Goal: Task Accomplishment & Management: Manage account settings

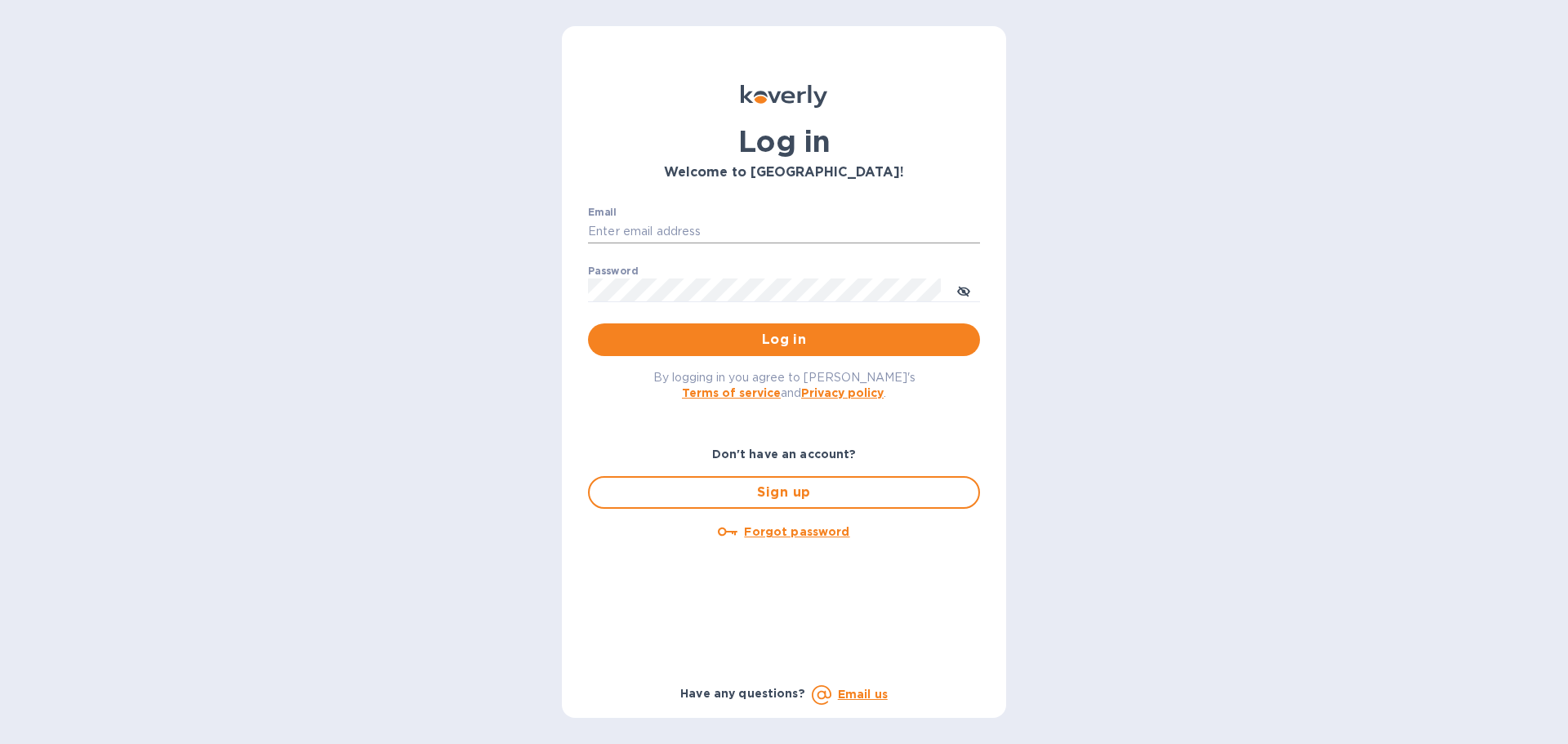
click at [679, 222] on input "Email" at bounding box center [784, 231] width 392 height 24
type input "[PERSON_NAME][EMAIL_ADDRESS][PERSON_NAME][DOMAIN_NAME]"
click at [814, 335] on span "Log in" at bounding box center [784, 339] width 366 height 19
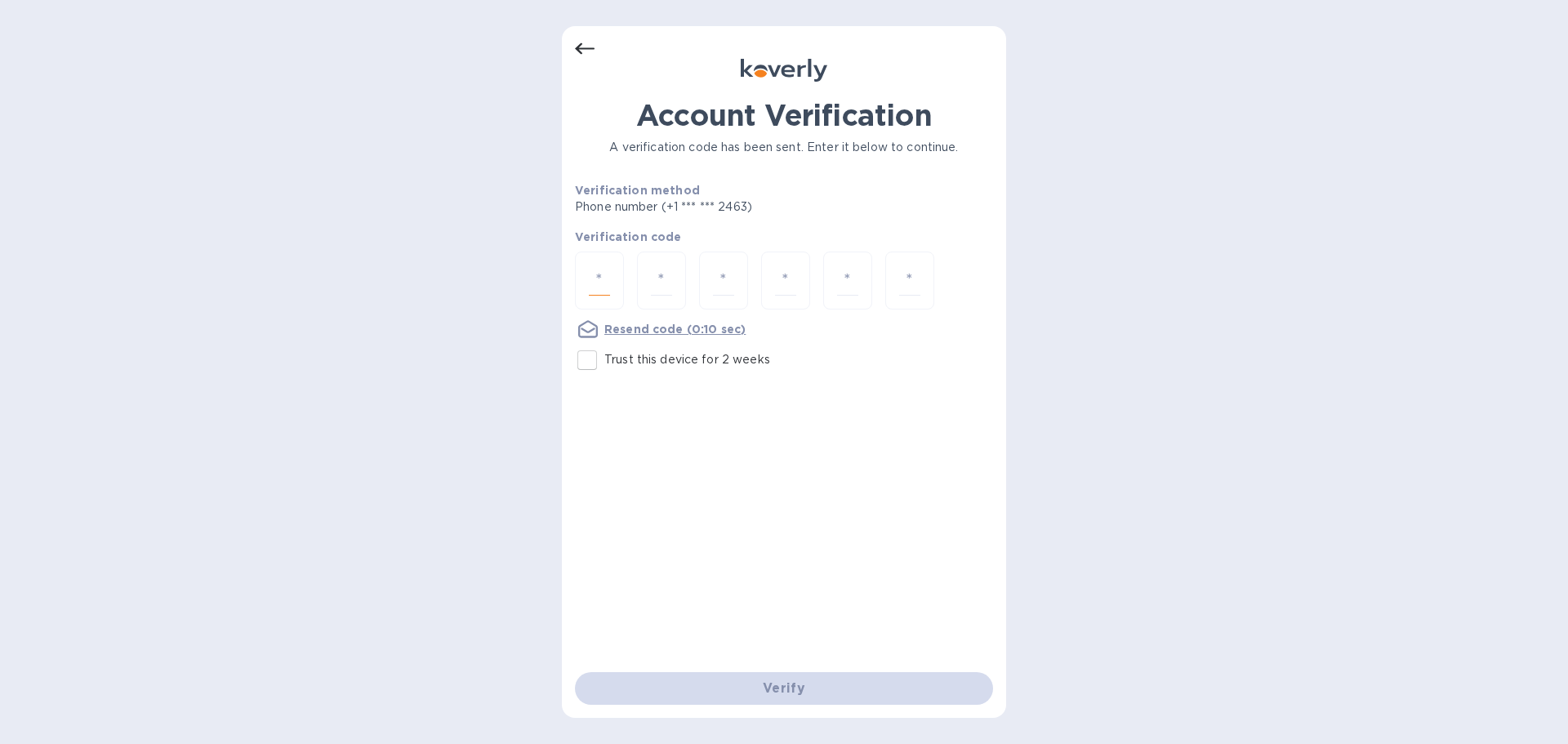
click at [595, 275] on input "number" at bounding box center [599, 280] width 21 height 30
type input "5"
type input "6"
type input "5"
type input "2"
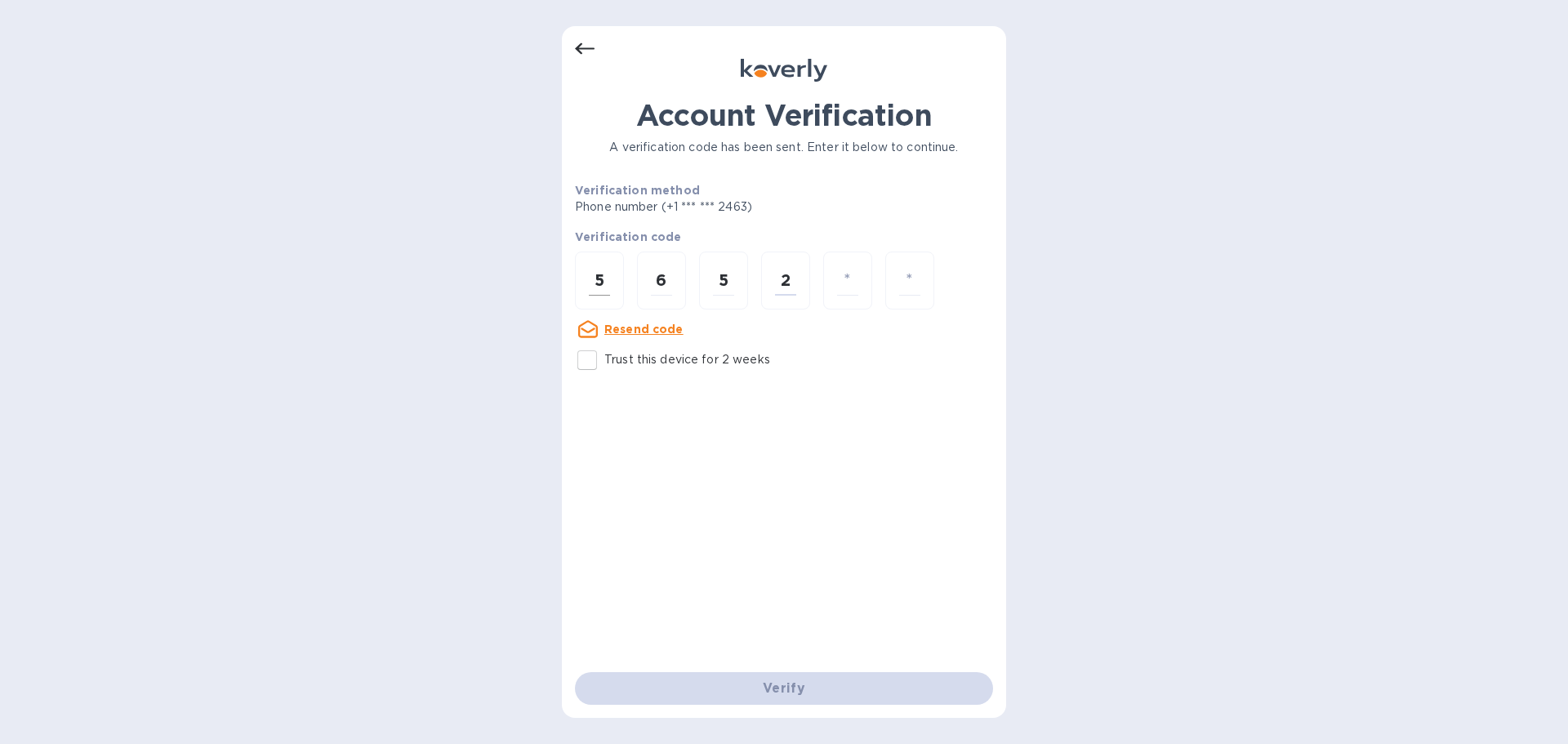
type input "5"
type input "4"
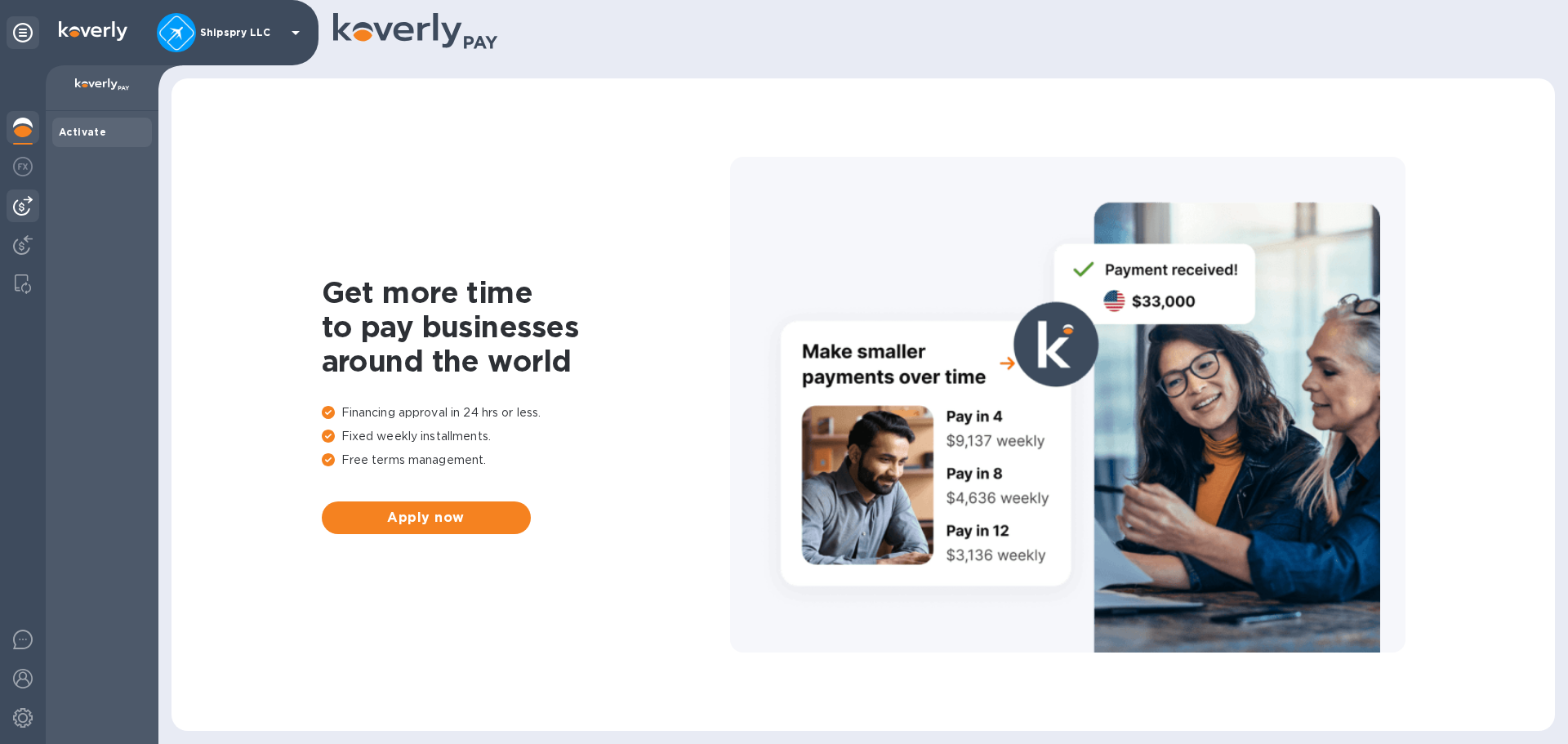
click at [19, 199] on img at bounding box center [23, 205] width 19 height 19
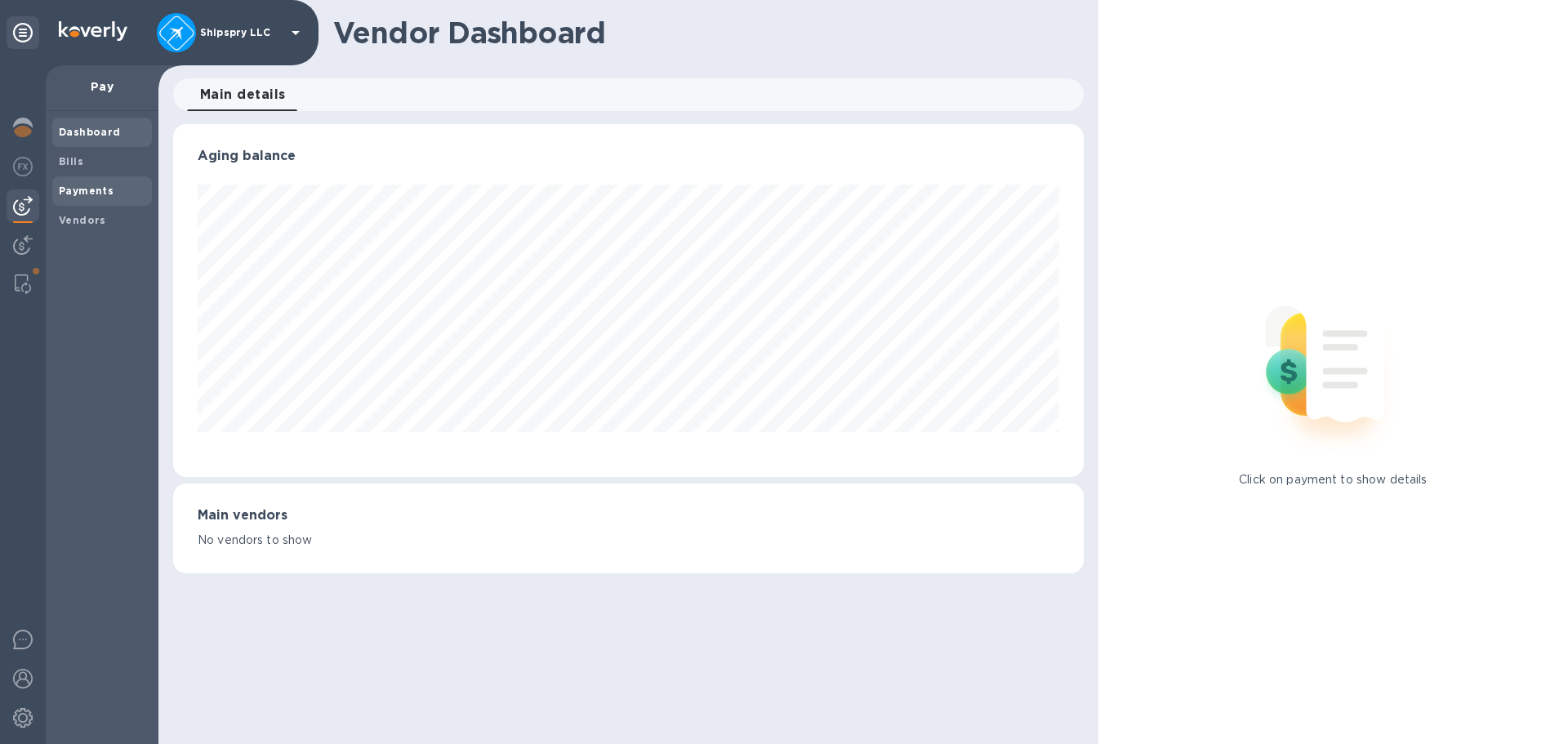
scroll to position [353, 910]
click at [73, 194] on b "Payments" at bounding box center [86, 190] width 55 height 13
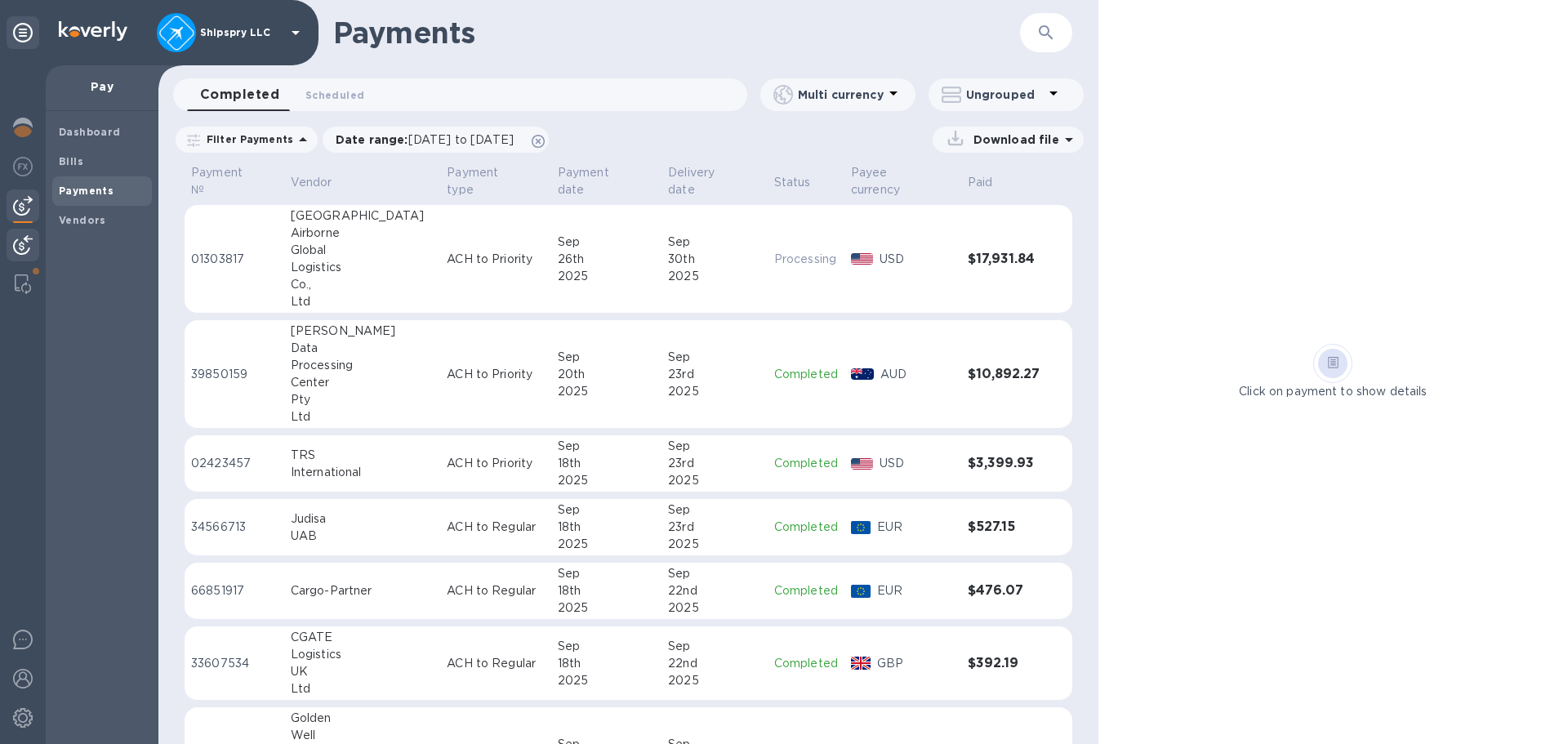
click at [22, 235] on div at bounding box center [23, 247] width 33 height 36
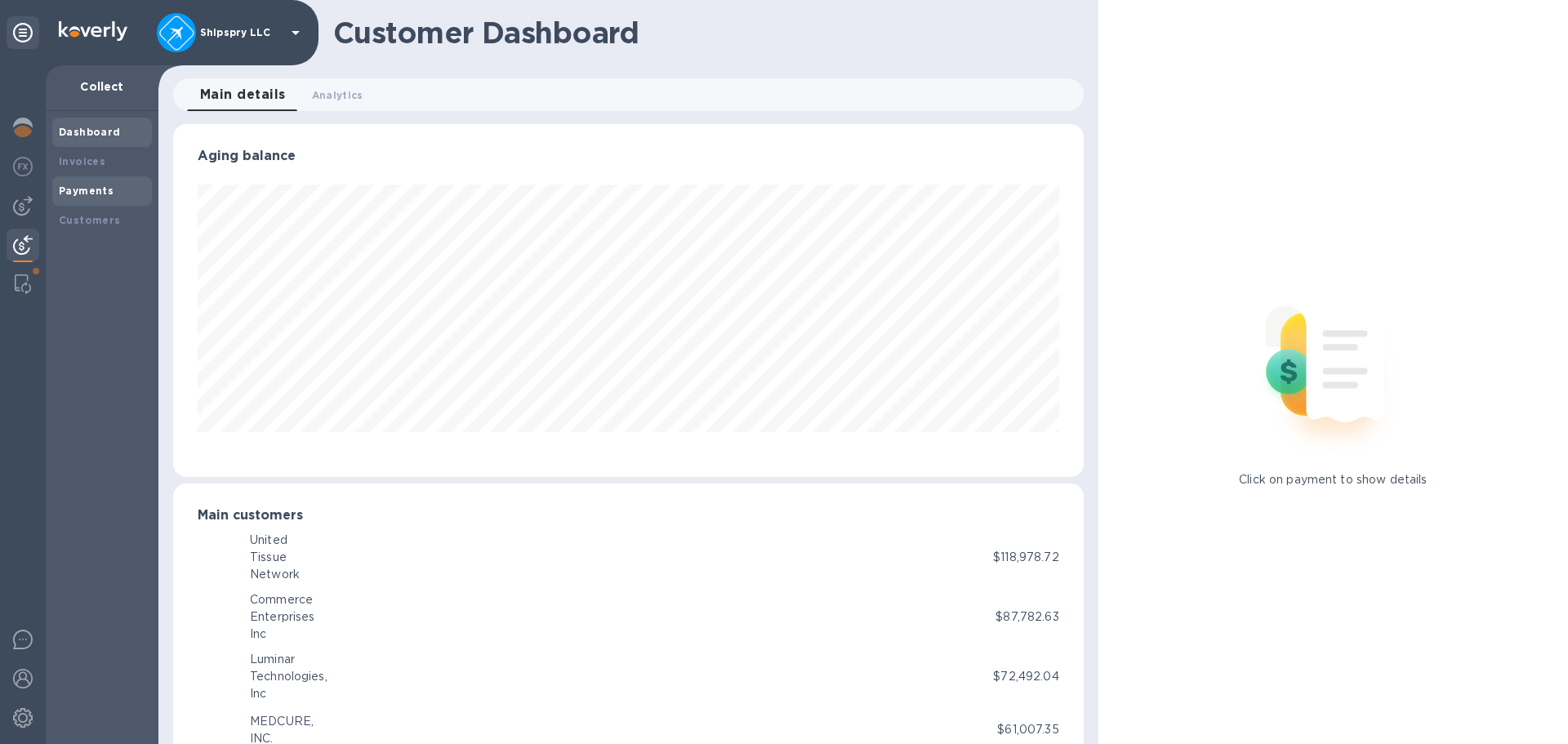
scroll to position [816484, 815957]
click at [93, 187] on b "Payments" at bounding box center [86, 190] width 55 height 13
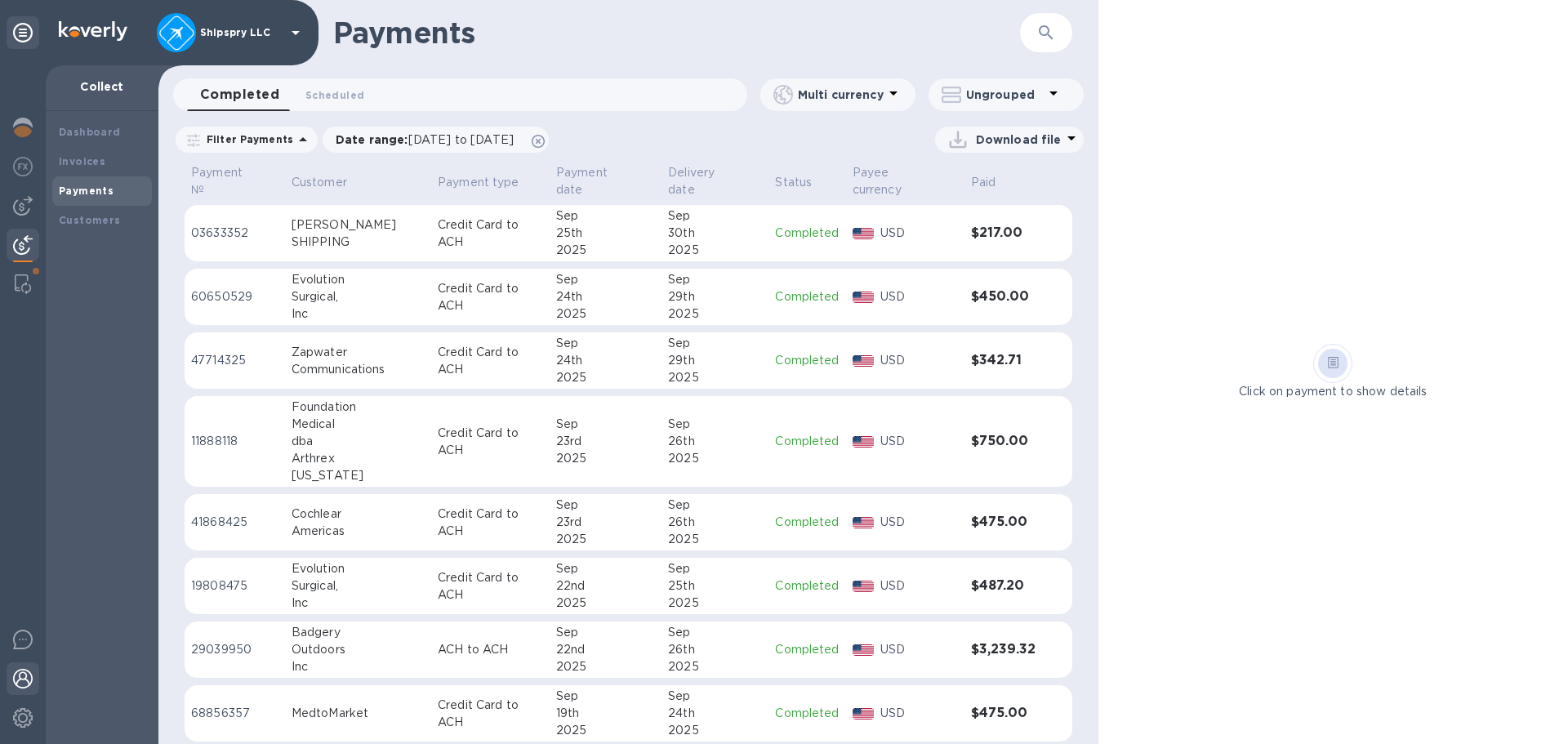
click at [14, 694] on div at bounding box center [23, 680] width 33 height 36
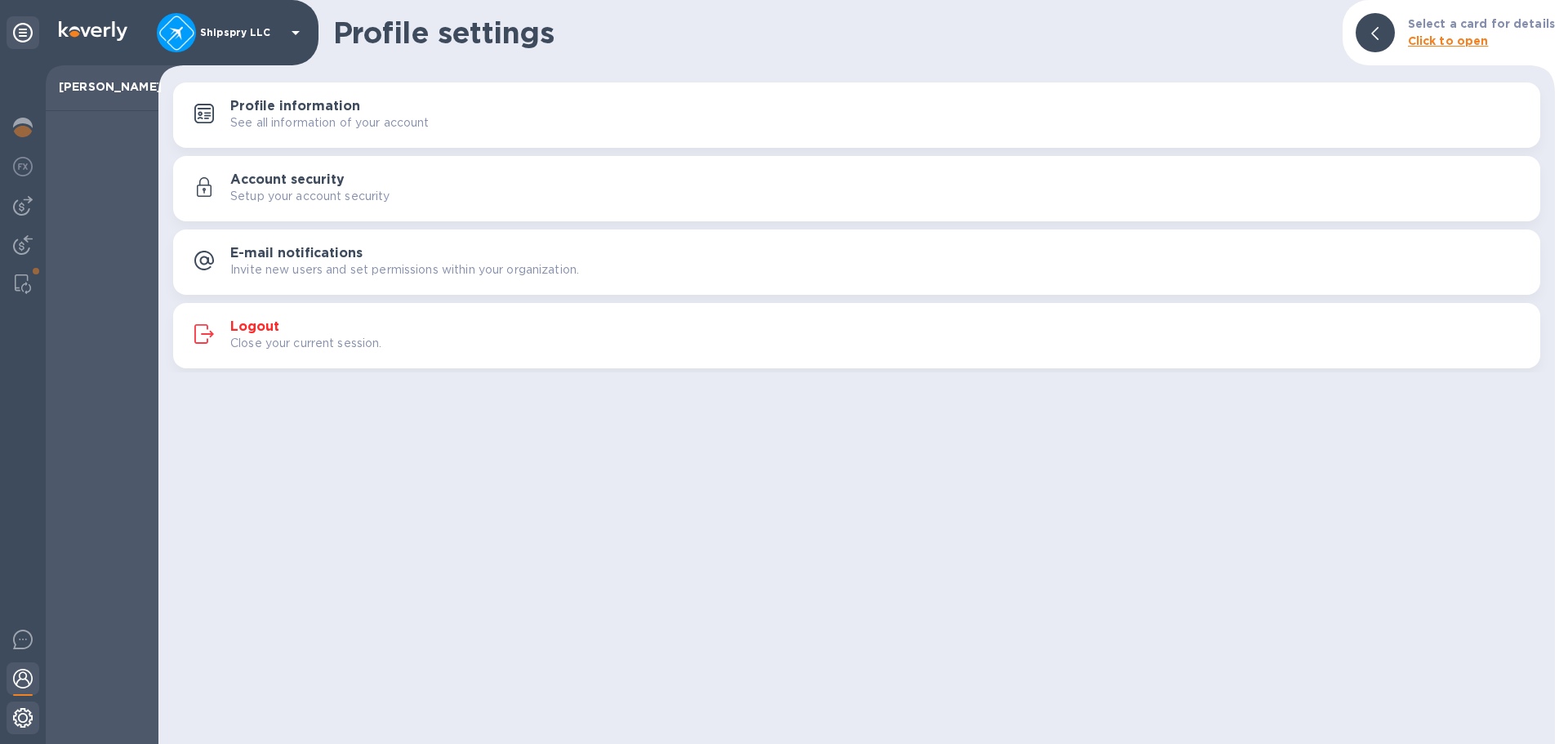
click at [21, 713] on img at bounding box center [23, 717] width 19 height 19
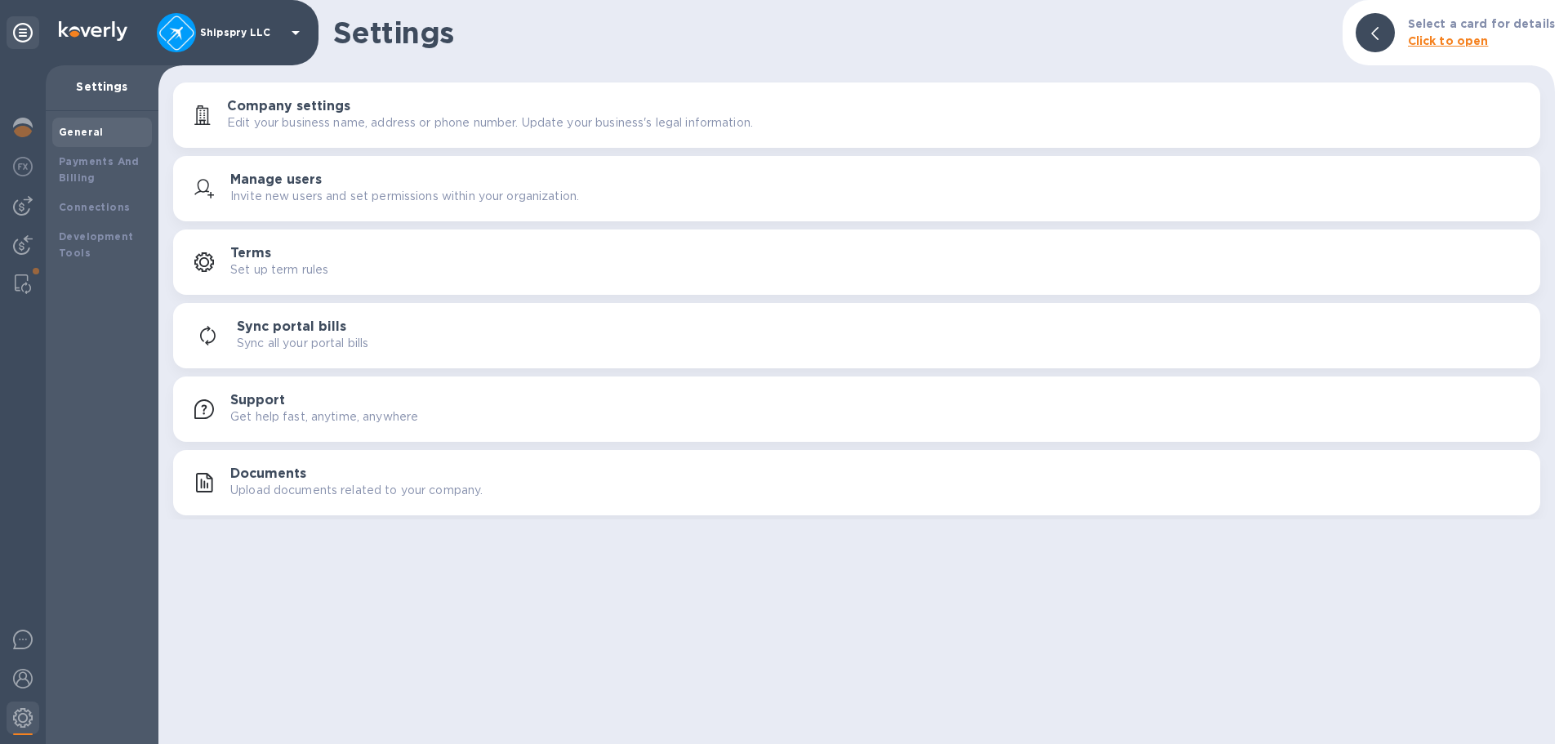
click at [290, 199] on p "Invite new users and set permissions within your organization." at bounding box center [405, 196] width 348 height 17
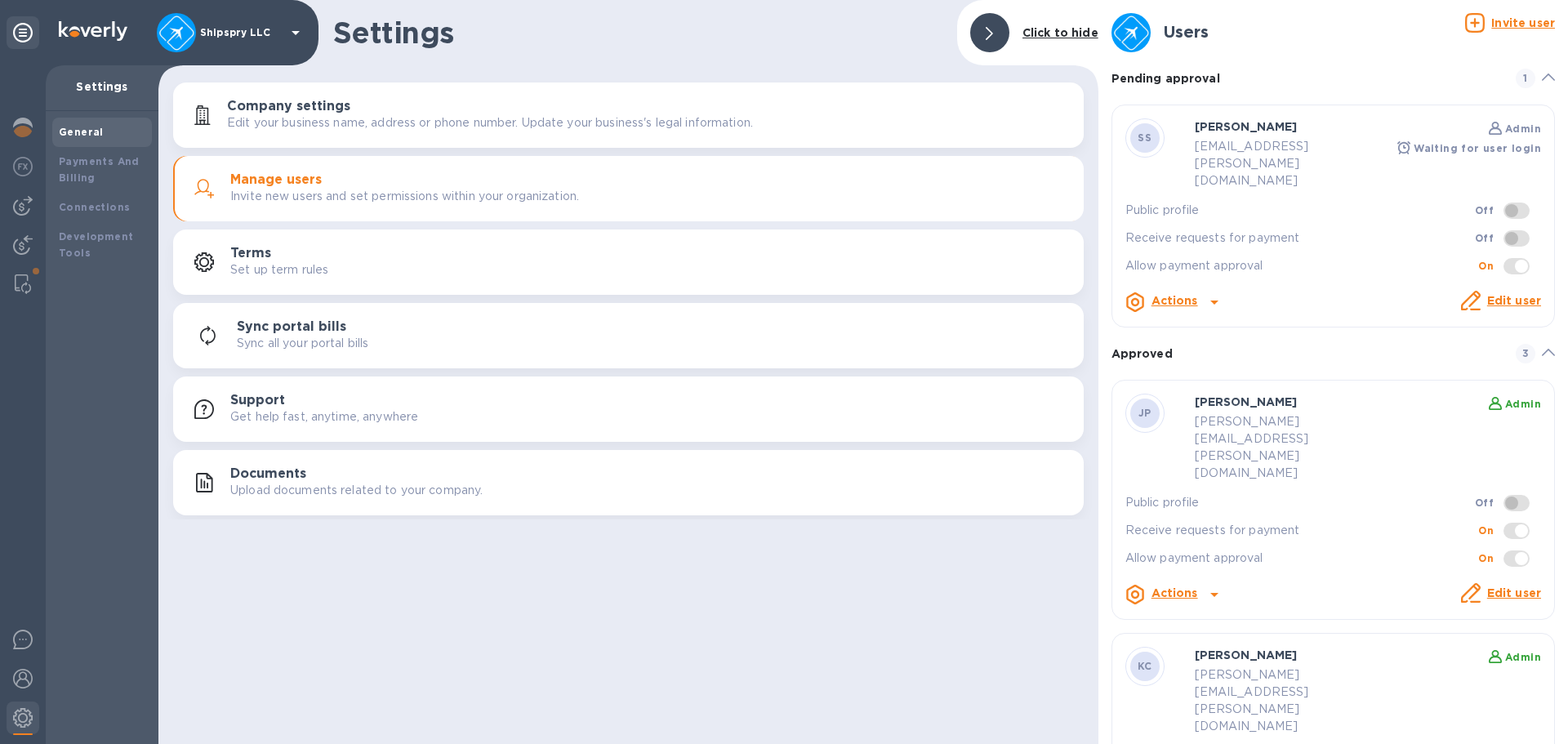
click at [1205, 292] on icon at bounding box center [1215, 301] width 19 height 19
click at [1204, 268] on div at bounding box center [784, 372] width 1568 height 744
click at [1206, 292] on icon at bounding box center [1215, 301] width 19 height 19
click at [1220, 332] on b "Send invite" at bounding box center [1202, 334] width 68 height 13
click at [970, 32] on div at bounding box center [990, 33] width 52 height 52
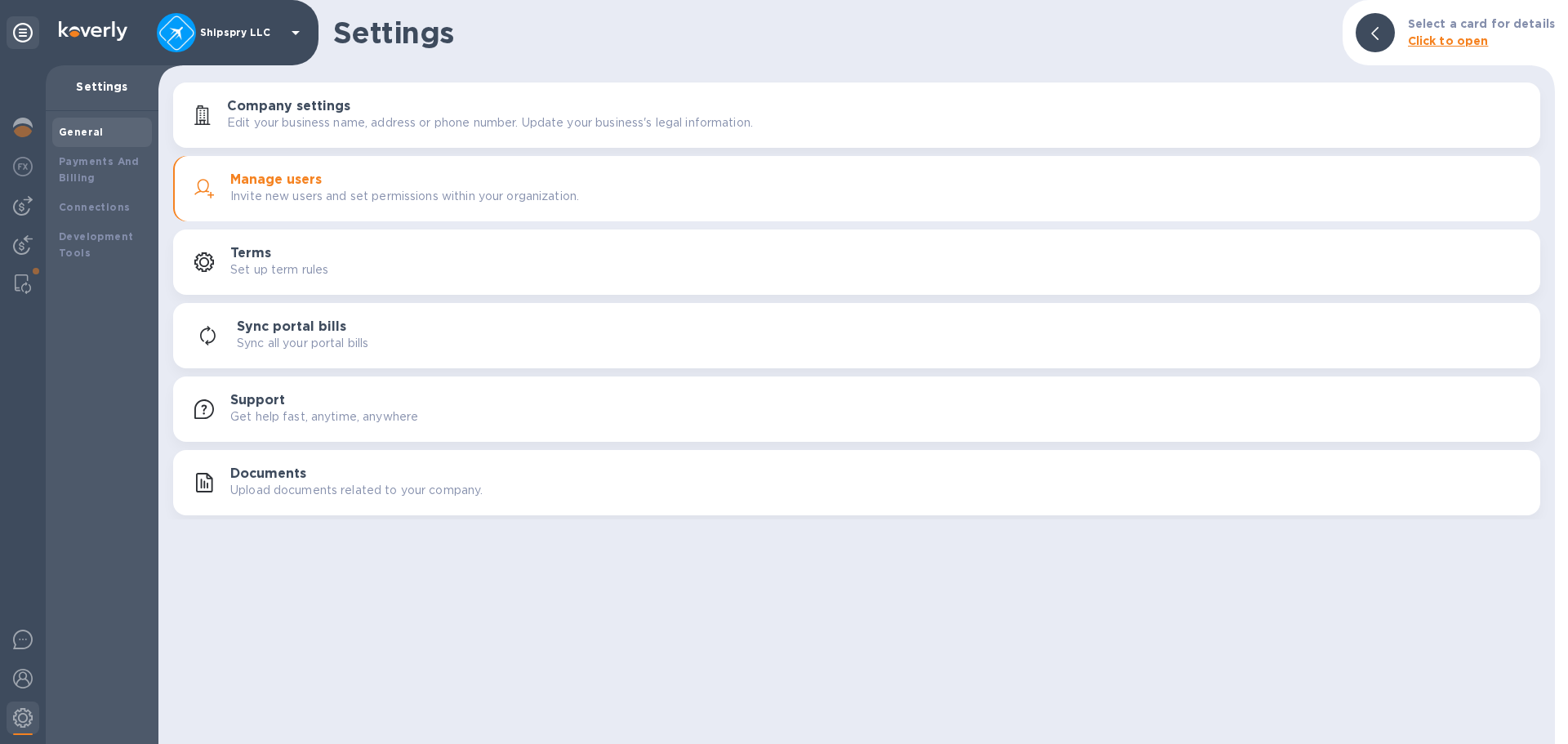
click at [410, 608] on div "Settings Select a card for details Click to open Company settings Edit your bus…" at bounding box center [857, 372] width 1397 height 744
